Goal: Information Seeking & Learning: Learn about a topic

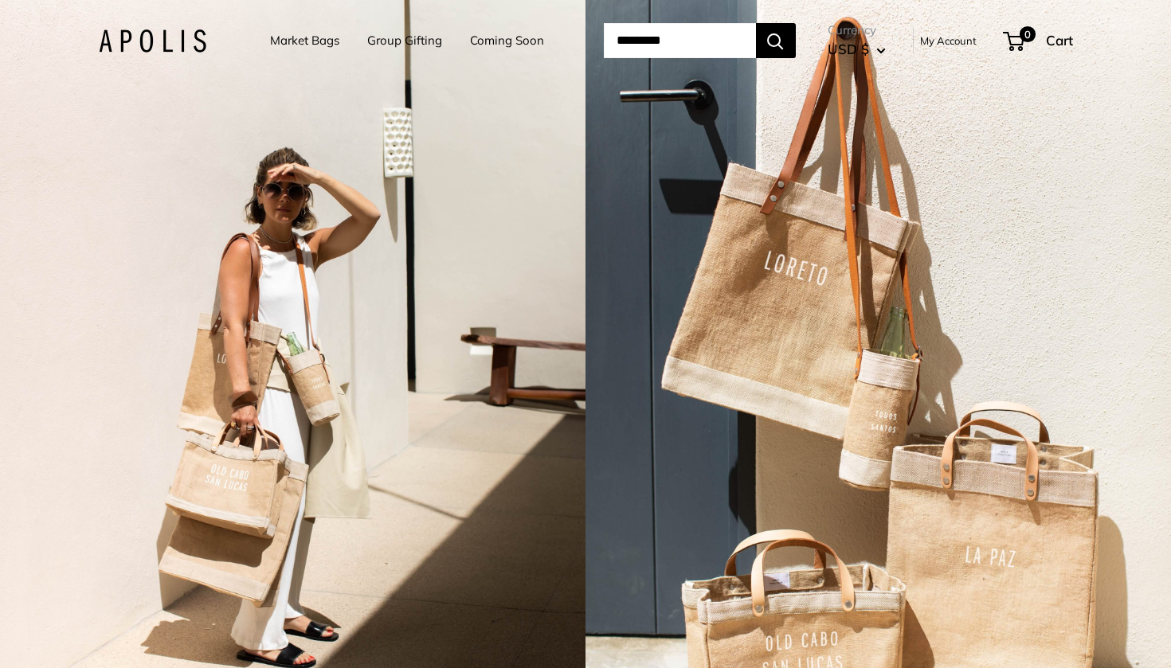
click at [125, 37] on img at bounding box center [153, 40] width 108 height 23
click at [126, 45] on img at bounding box center [153, 40] width 108 height 23
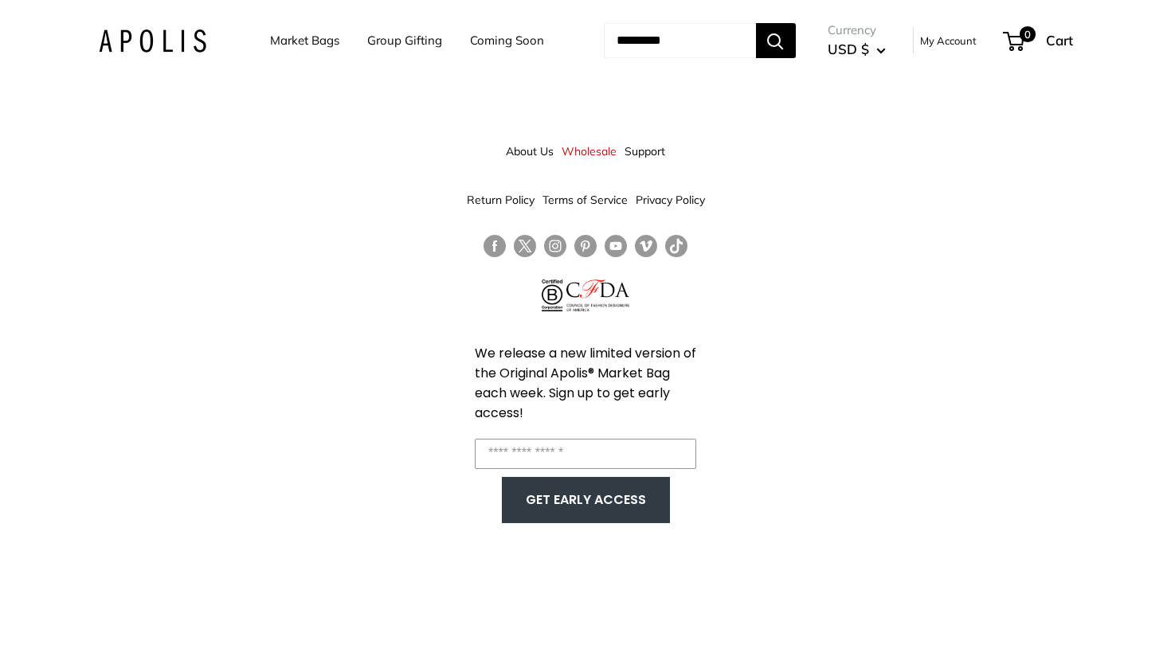
click at [471, 41] on link "Coming Soon" at bounding box center [507, 40] width 74 height 22
click at [381, 39] on link "Group Gifting" at bounding box center [404, 40] width 75 height 22
click at [276, 40] on link "Market Bags" at bounding box center [304, 40] width 69 height 22
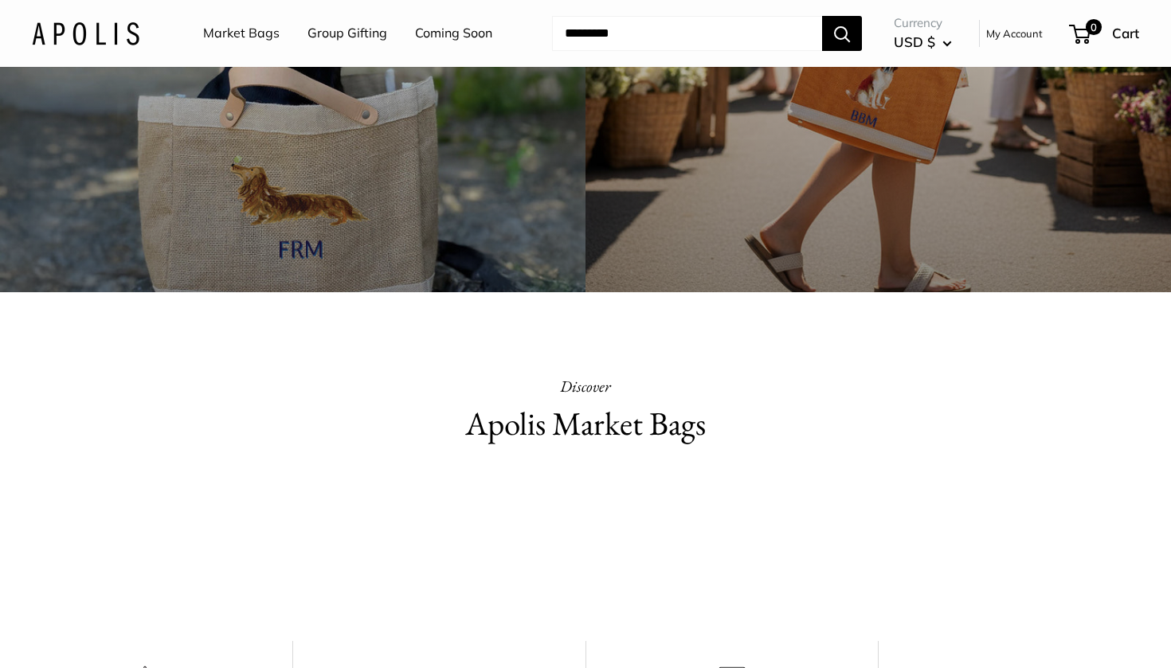
scroll to position [387, 0]
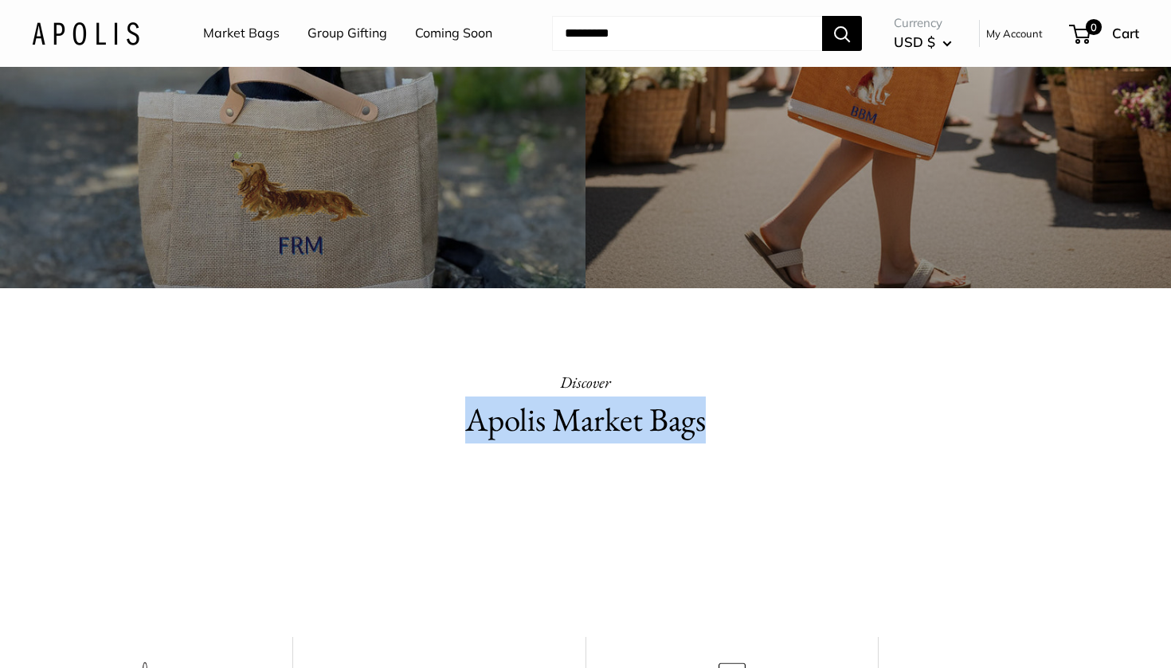
drag, startPoint x: 464, startPoint y: 420, endPoint x: 750, endPoint y: 419, distance: 285.2
click at [750, 420] on h2 "Apolis Market Bags" at bounding box center [586, 420] width 554 height 47
click at [750, 419] on h2 "Apolis Market Bags" at bounding box center [586, 420] width 554 height 47
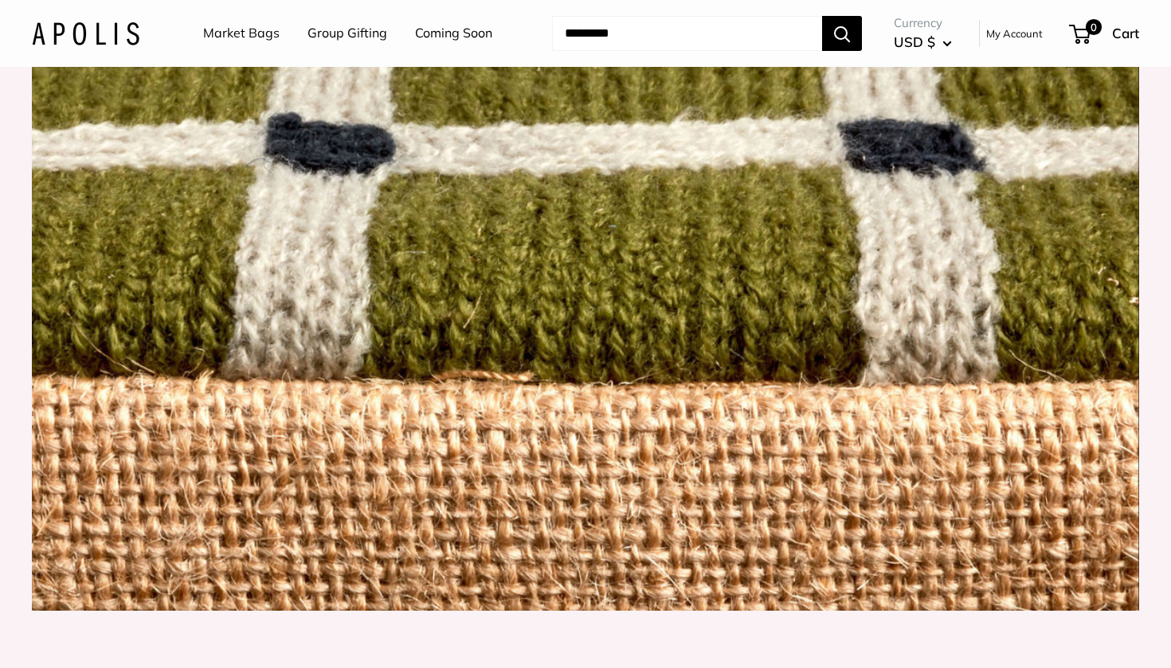
scroll to position [1295, 0]
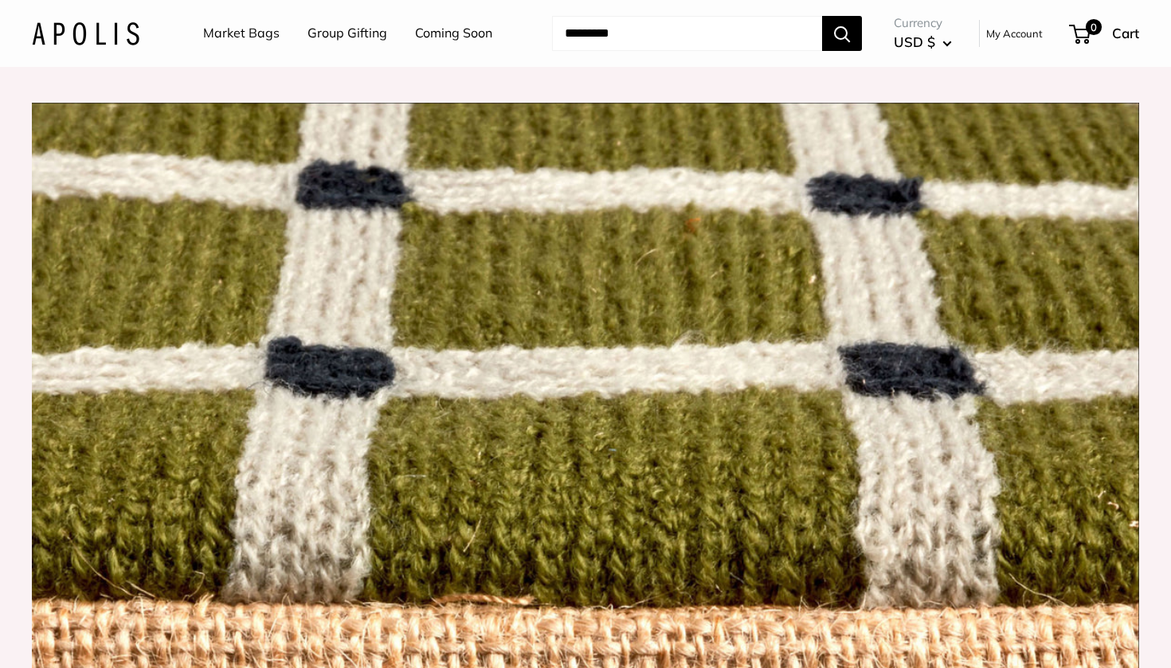
drag, startPoint x: 68, startPoint y: 323, endPoint x: 246, endPoint y: 323, distance: 178.5
drag, startPoint x: 324, startPoint y: 327, endPoint x: 667, endPoint y: 336, distance: 342.7
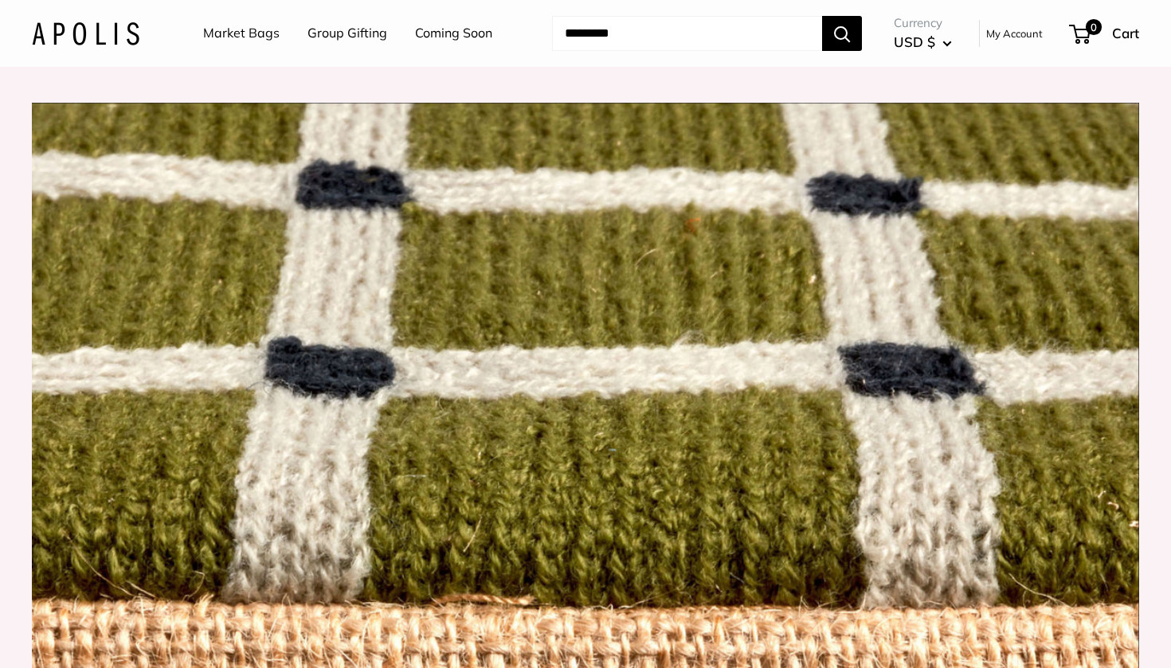
drag, startPoint x: 909, startPoint y: 311, endPoint x: 1046, endPoint y: 310, distance: 137.0
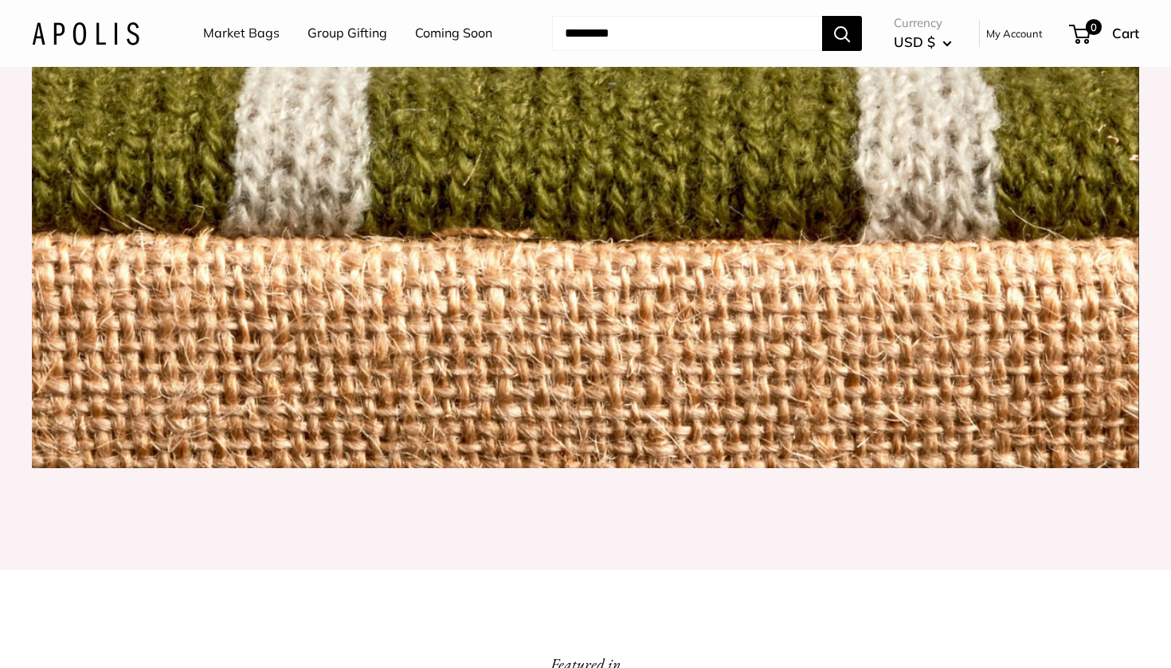
scroll to position [1662, 0]
drag, startPoint x: 358, startPoint y: 174, endPoint x: 878, endPoint y: 189, distance: 520.5
click at [876, 189] on div "Our most detailed embroidery yet— Get Inspired" at bounding box center [585, 43] width 1107 height 848
click at [878, 189] on div "Our most detailed embroidery yet— Get Inspired" at bounding box center [585, 43] width 1107 height 848
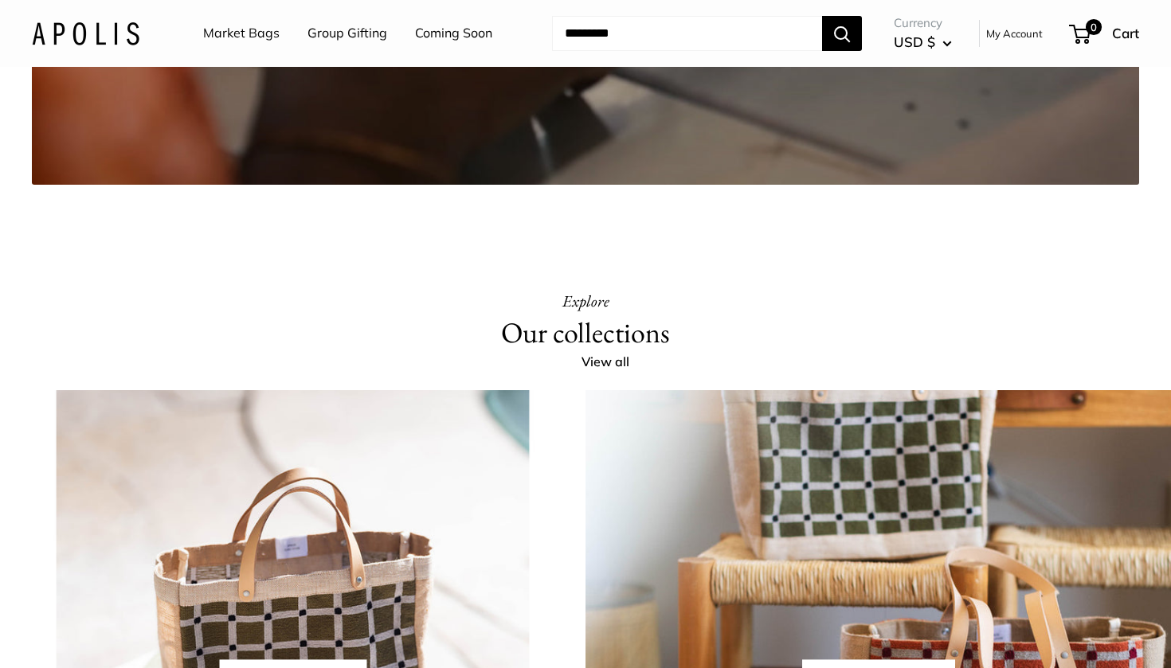
scroll to position [3013, 0]
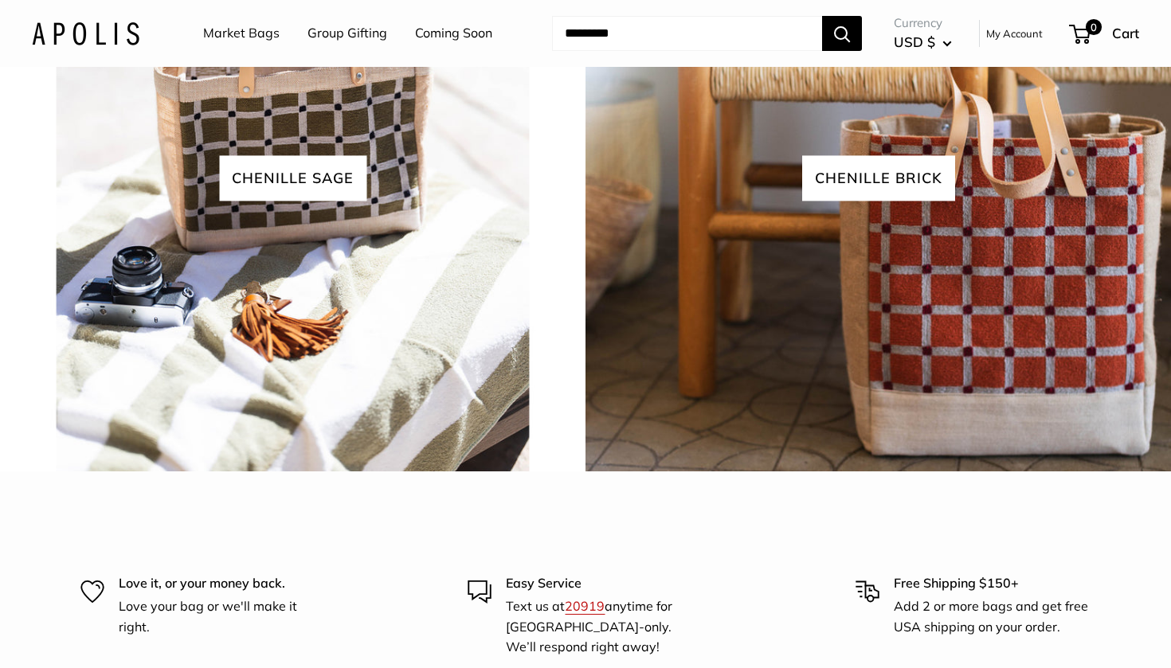
scroll to position [3498, 0]
drag, startPoint x: 500, startPoint y: 303, endPoint x: 764, endPoint y: 303, distance: 264.5
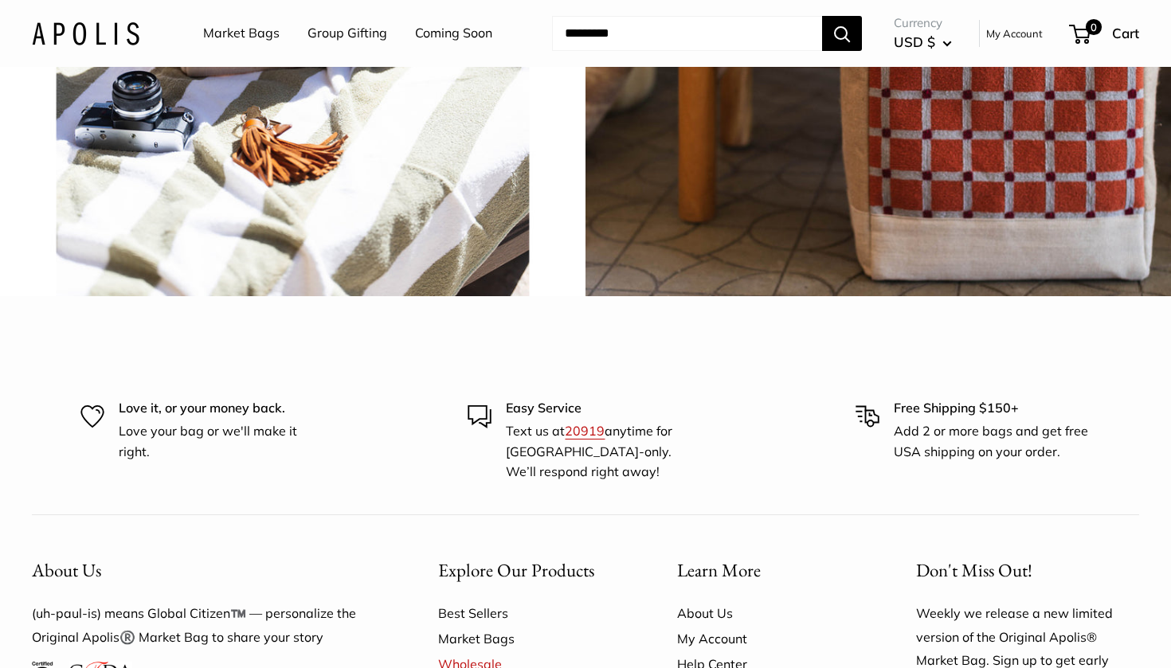
scroll to position [3674, 0]
